Goal: Check status: Check status

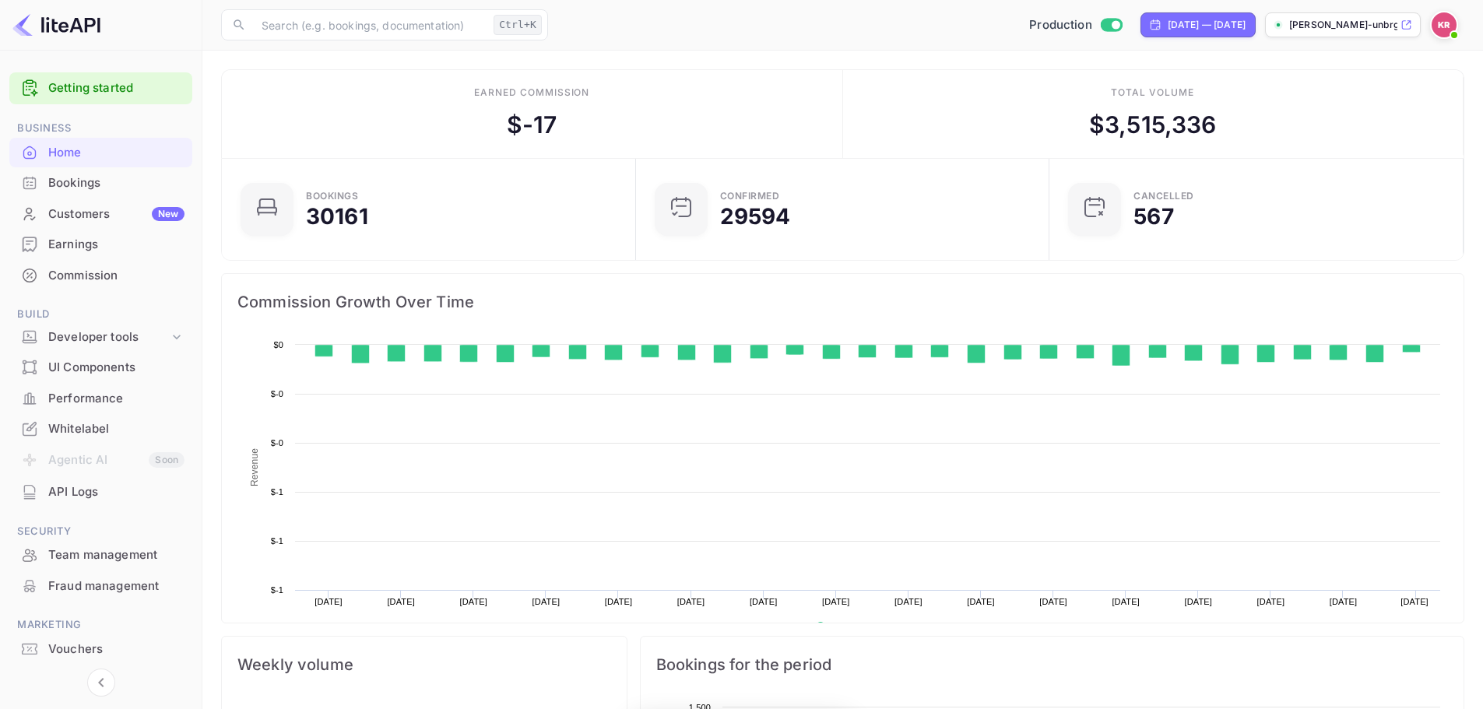
drag, startPoint x: 109, startPoint y: 186, endPoint x: 397, endPoint y: 177, distance: 288.3
click at [109, 186] on div "Bookings" at bounding box center [116, 183] width 136 height 18
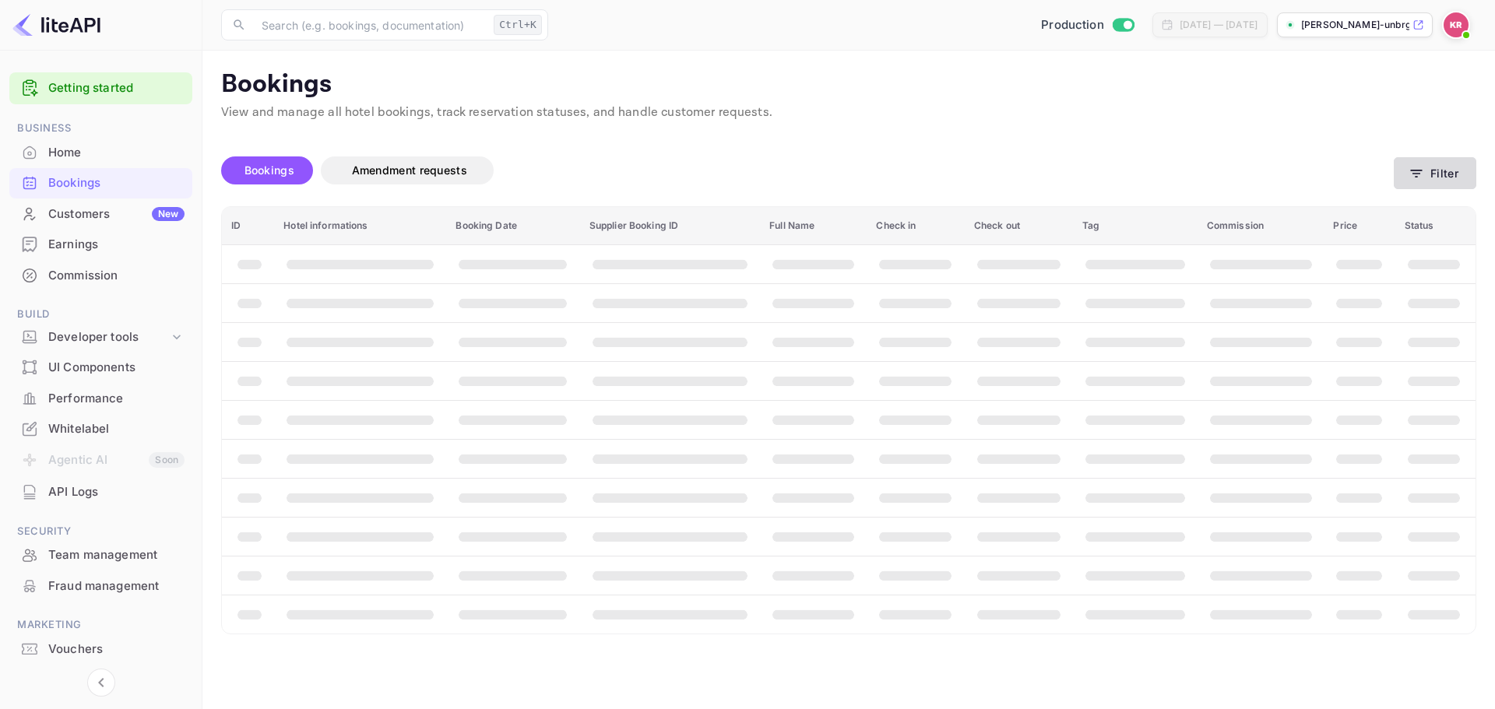
click at [1427, 173] on button "Filter" at bounding box center [1435, 173] width 83 height 32
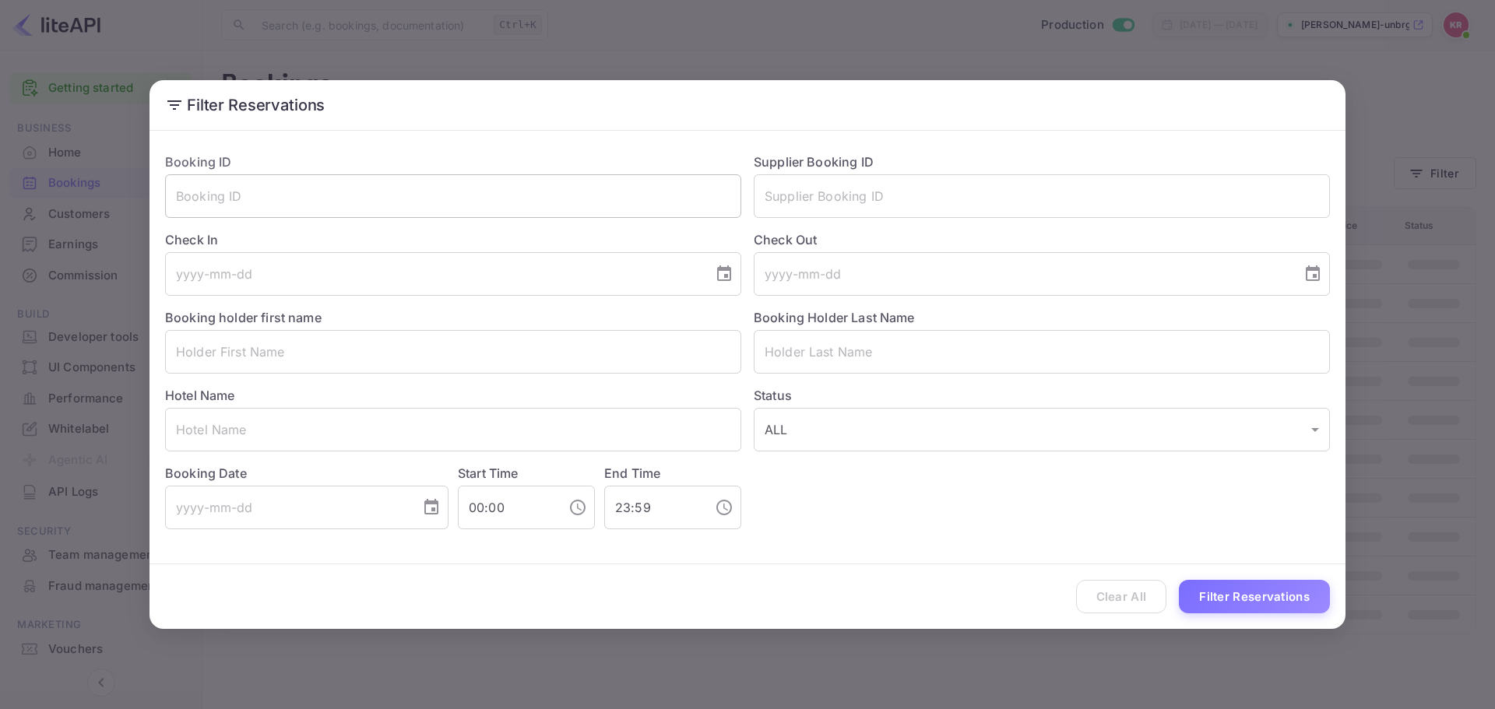
drag, startPoint x: 332, startPoint y: 186, endPoint x: 339, endPoint y: 192, distance: 8.9
click at [333, 187] on input "text" at bounding box center [453, 196] width 576 height 44
paste input "q1mxMZpPQ"
type input "q1mxMZpPQ"
click at [1266, 617] on div "Clear All Filter Reservations" at bounding box center [748, 597] width 1196 height 65
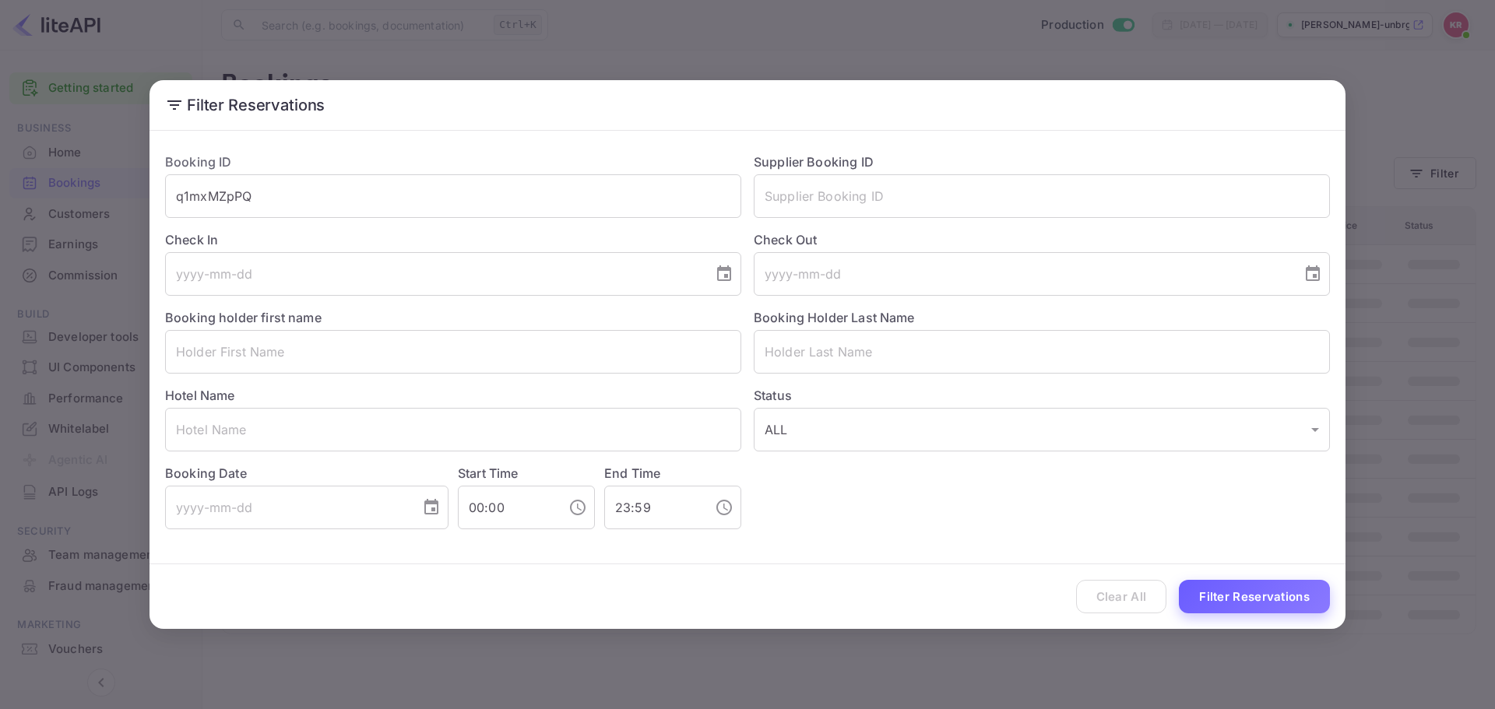
click at [1263, 611] on button "Filter Reservations" at bounding box center [1254, 596] width 151 height 33
